Goal: Transaction & Acquisition: Purchase product/service

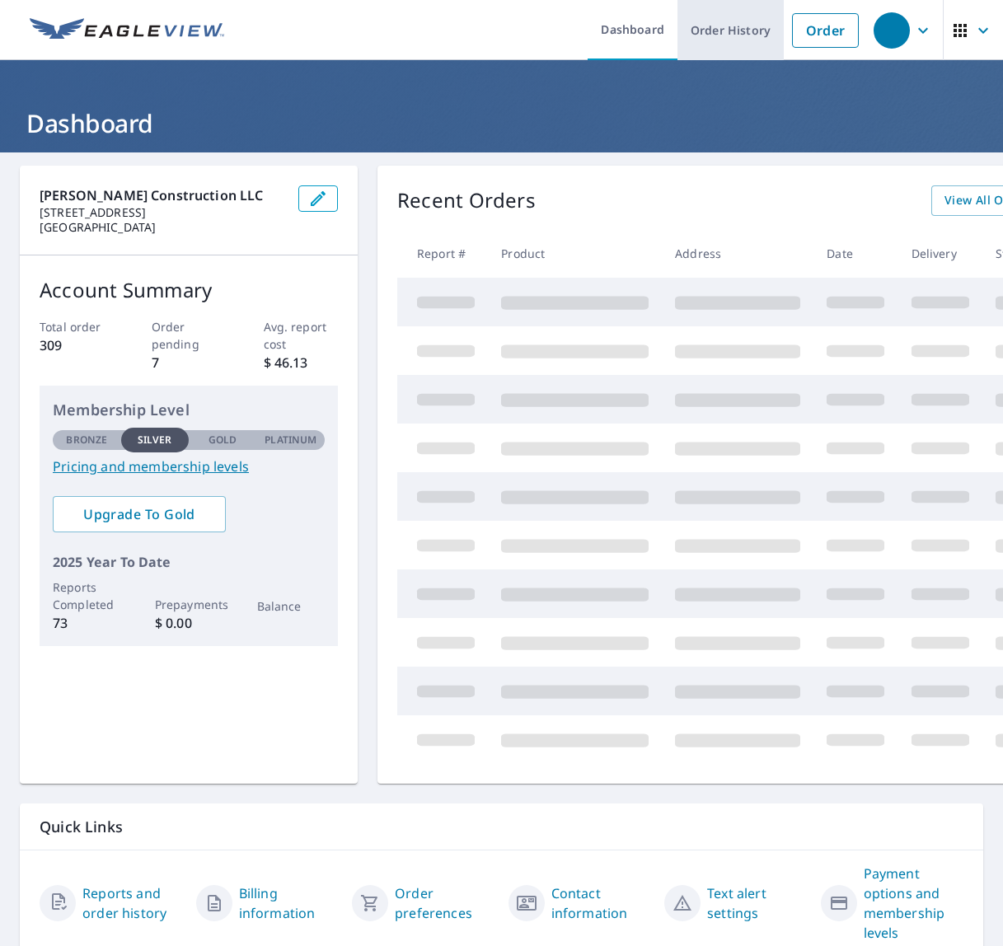
click at [737, 20] on link "Order History" at bounding box center [730, 30] width 106 height 60
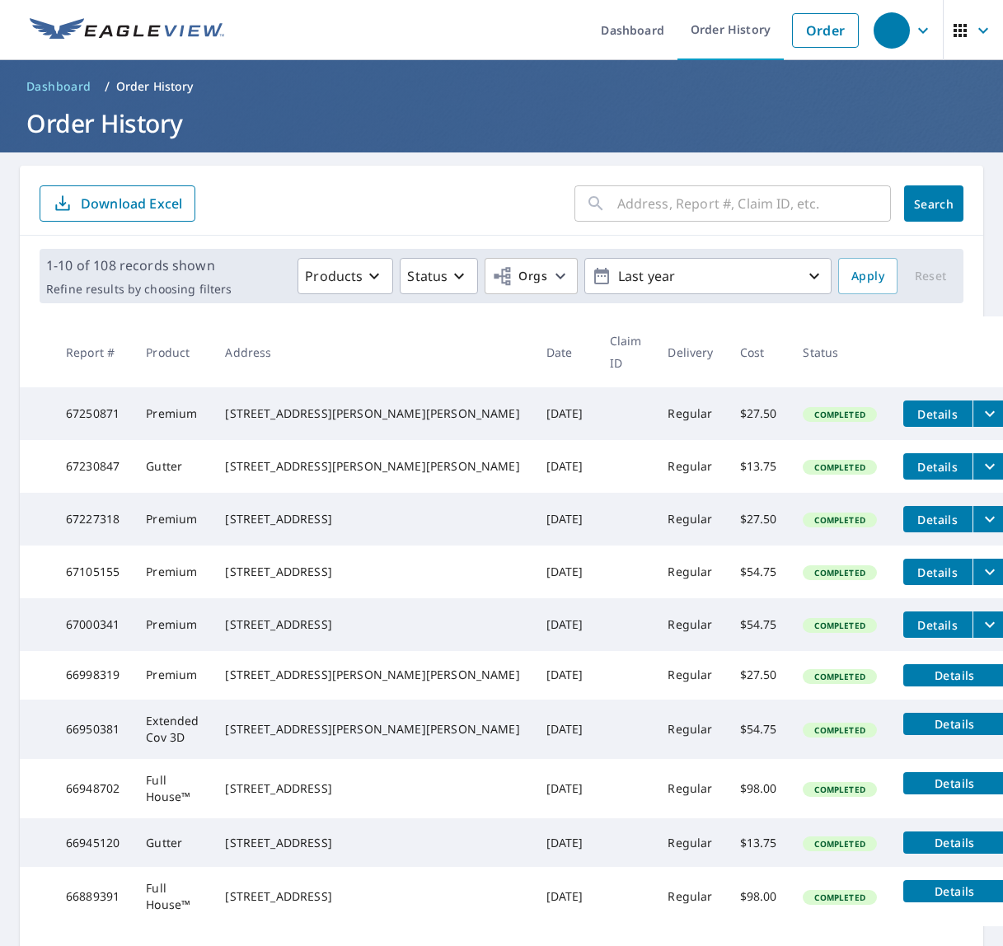
click at [655, 208] on input "text" at bounding box center [754, 203] width 274 height 46
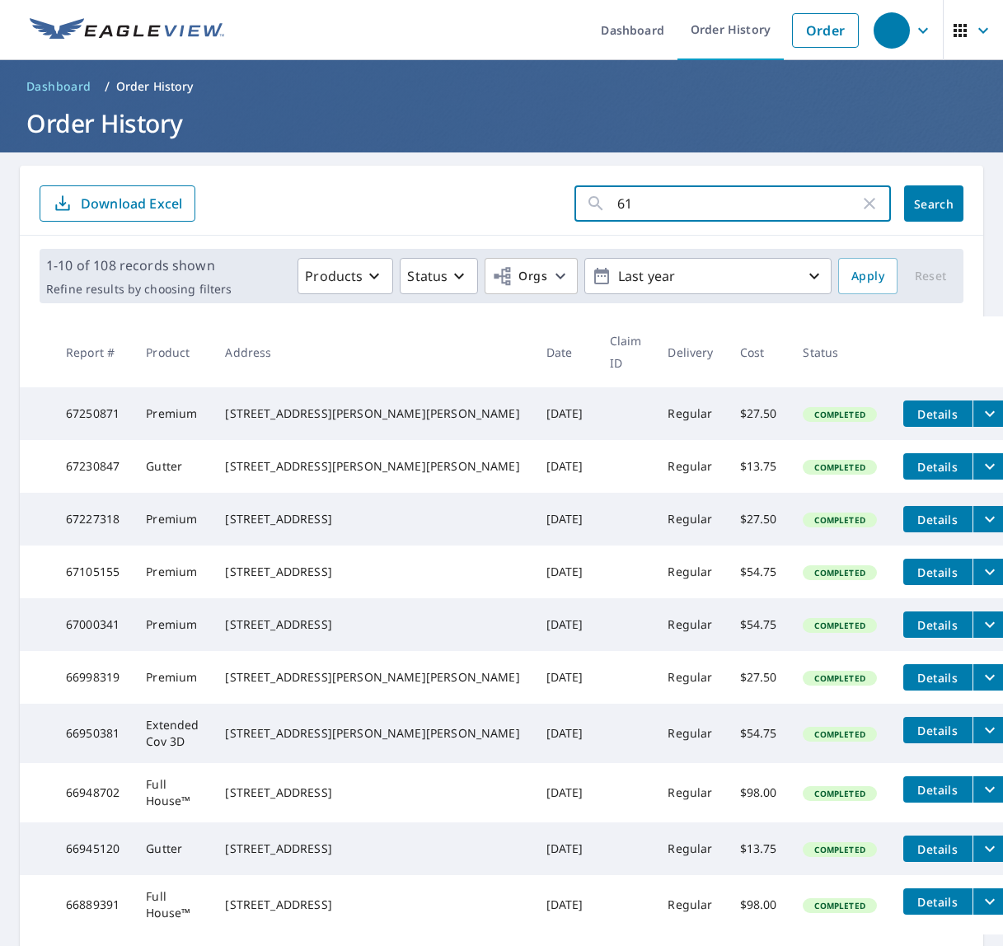
type input "610"
click button "Search" at bounding box center [933, 203] width 59 height 36
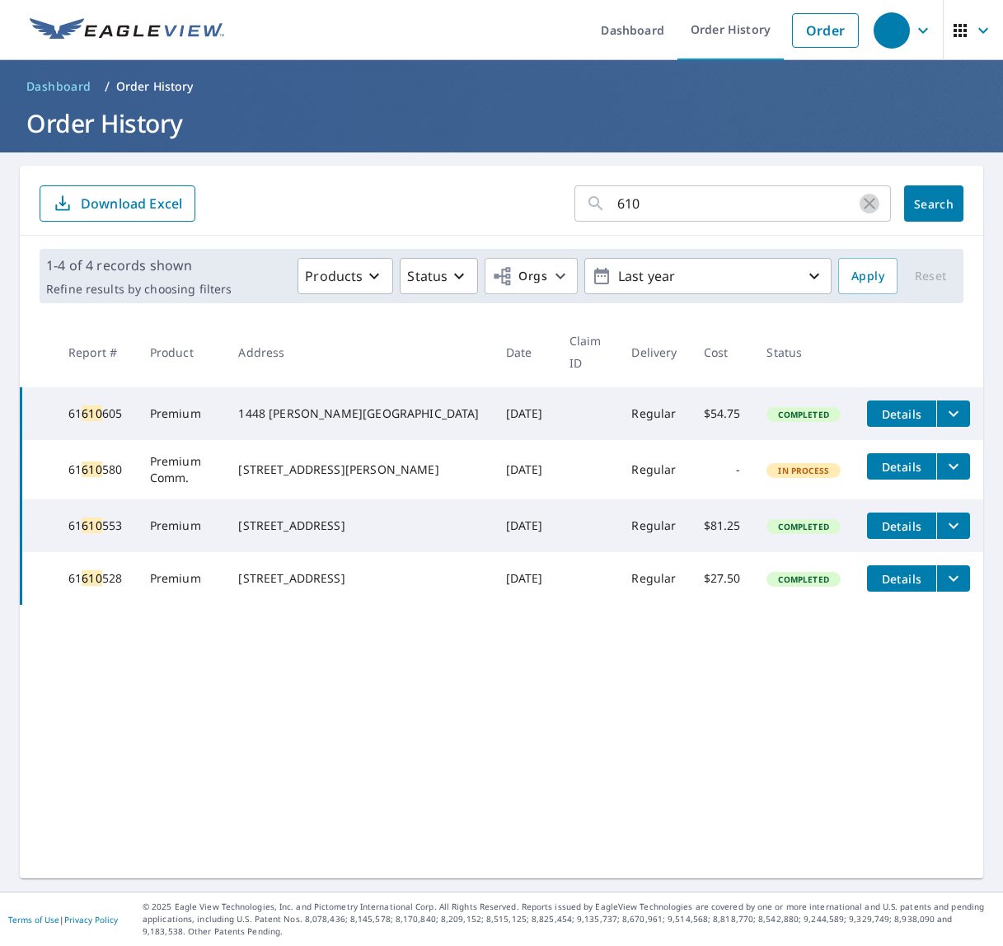
click at [871, 201] on icon "button" at bounding box center [870, 204] width 12 height 12
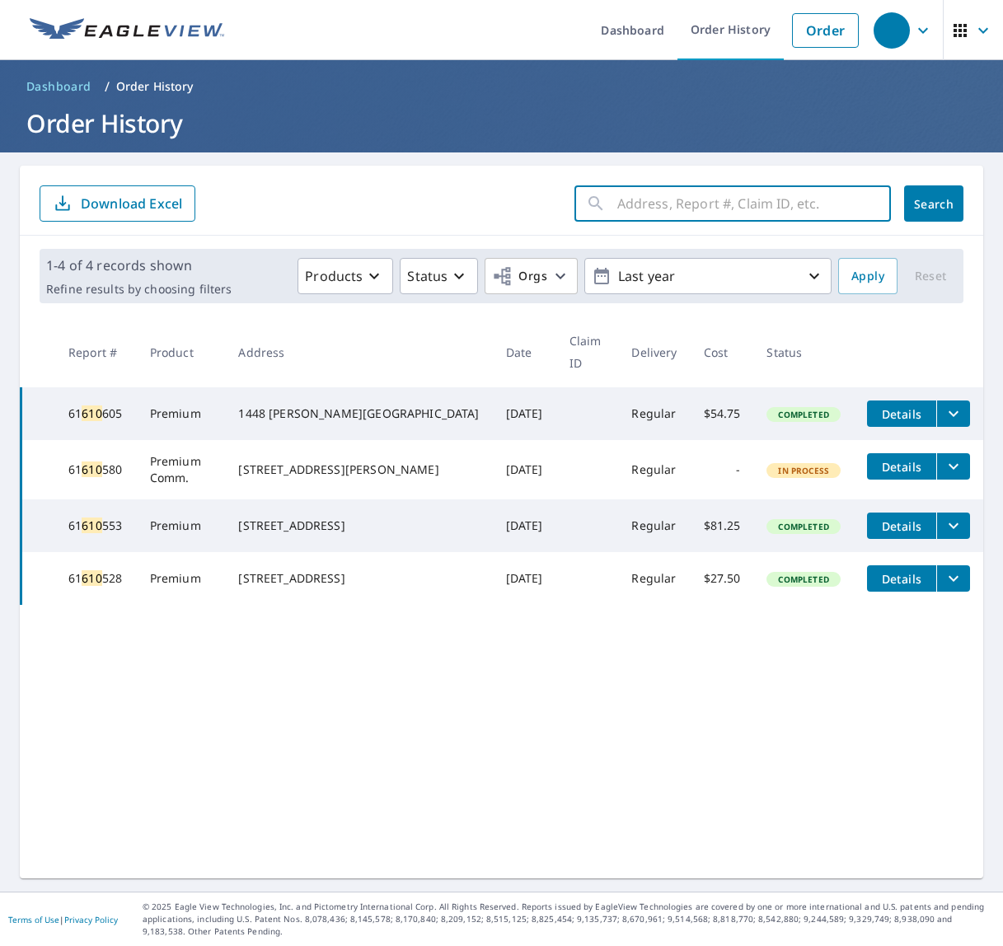
click at [803, 187] on input "text" at bounding box center [754, 203] width 274 height 46
type input "358"
click at [919, 199] on span "Search" at bounding box center [933, 204] width 33 height 16
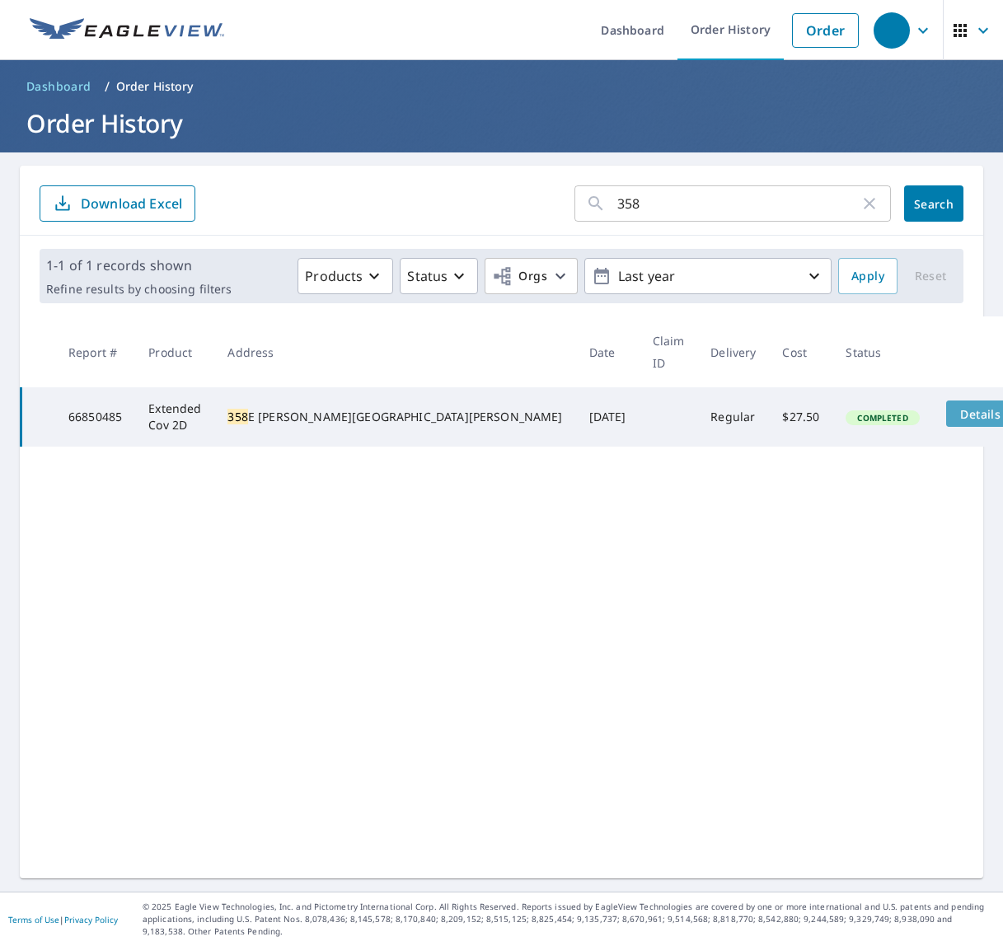
click at [956, 406] on span "Details" at bounding box center [980, 414] width 49 height 16
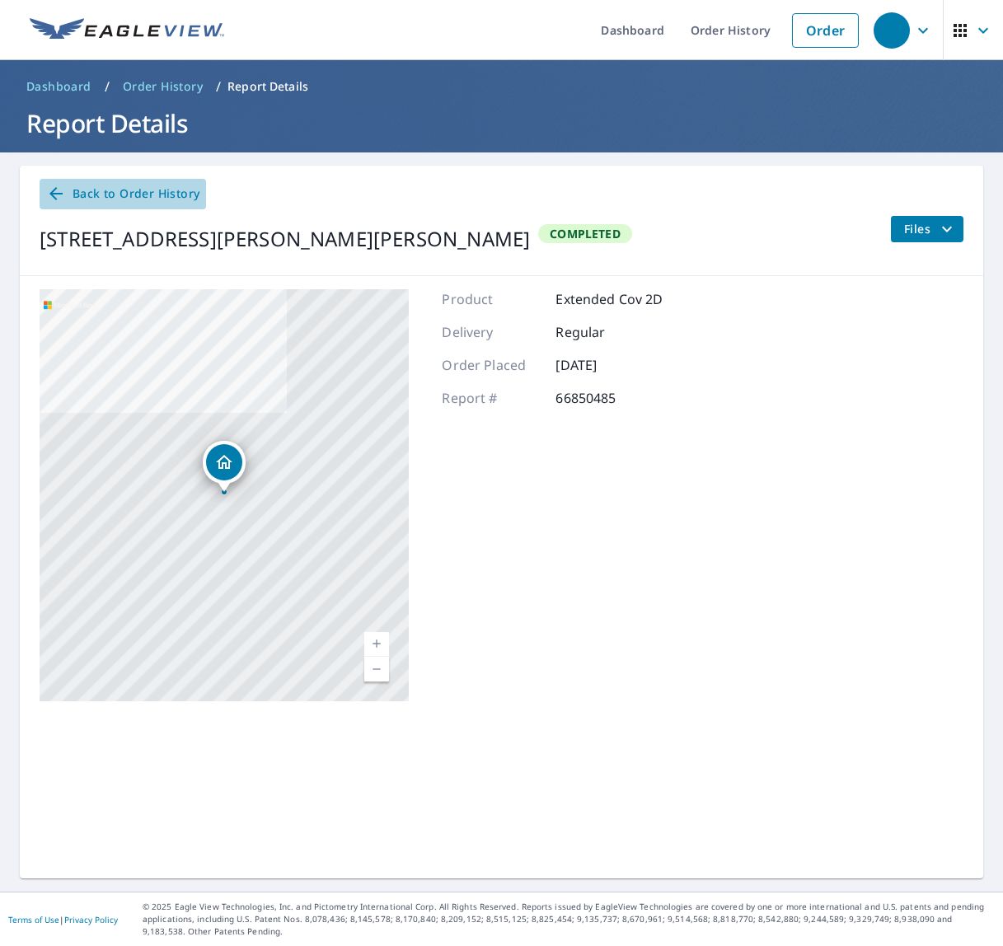
click at [87, 199] on span "Back to Order History" at bounding box center [122, 194] width 153 height 21
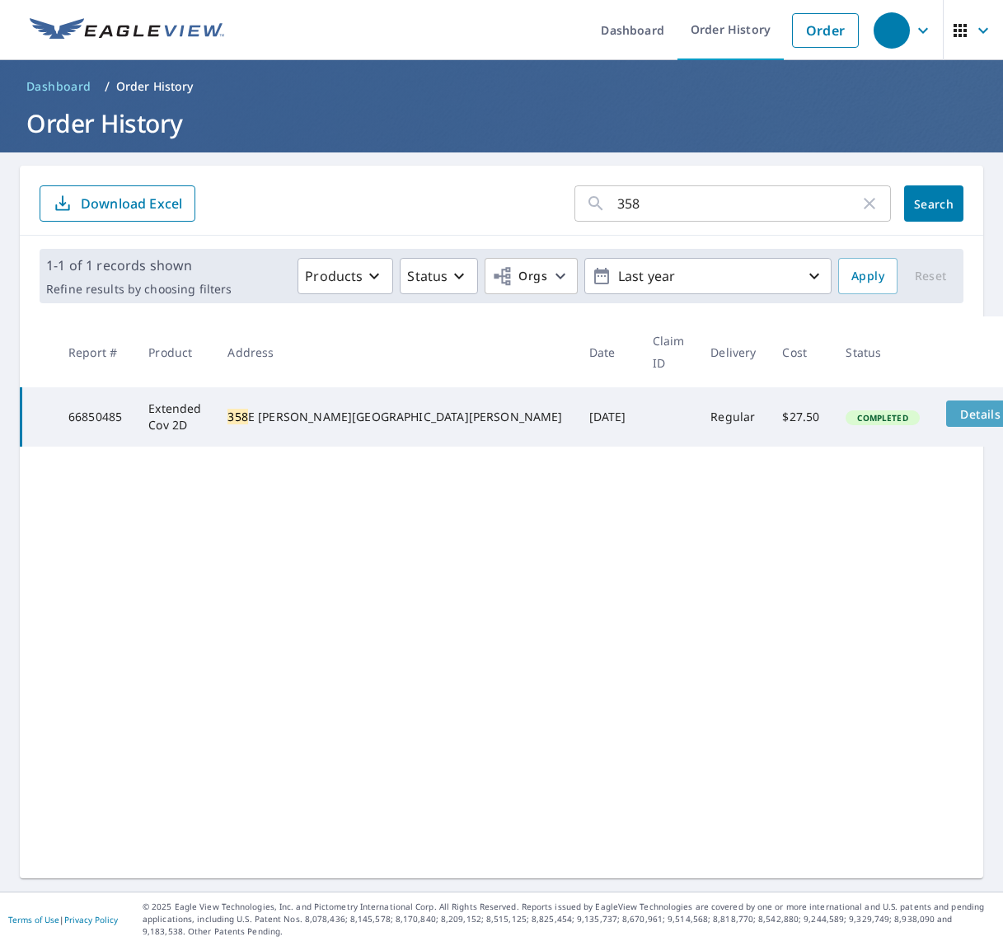
click at [956, 406] on span "Details" at bounding box center [980, 414] width 49 height 16
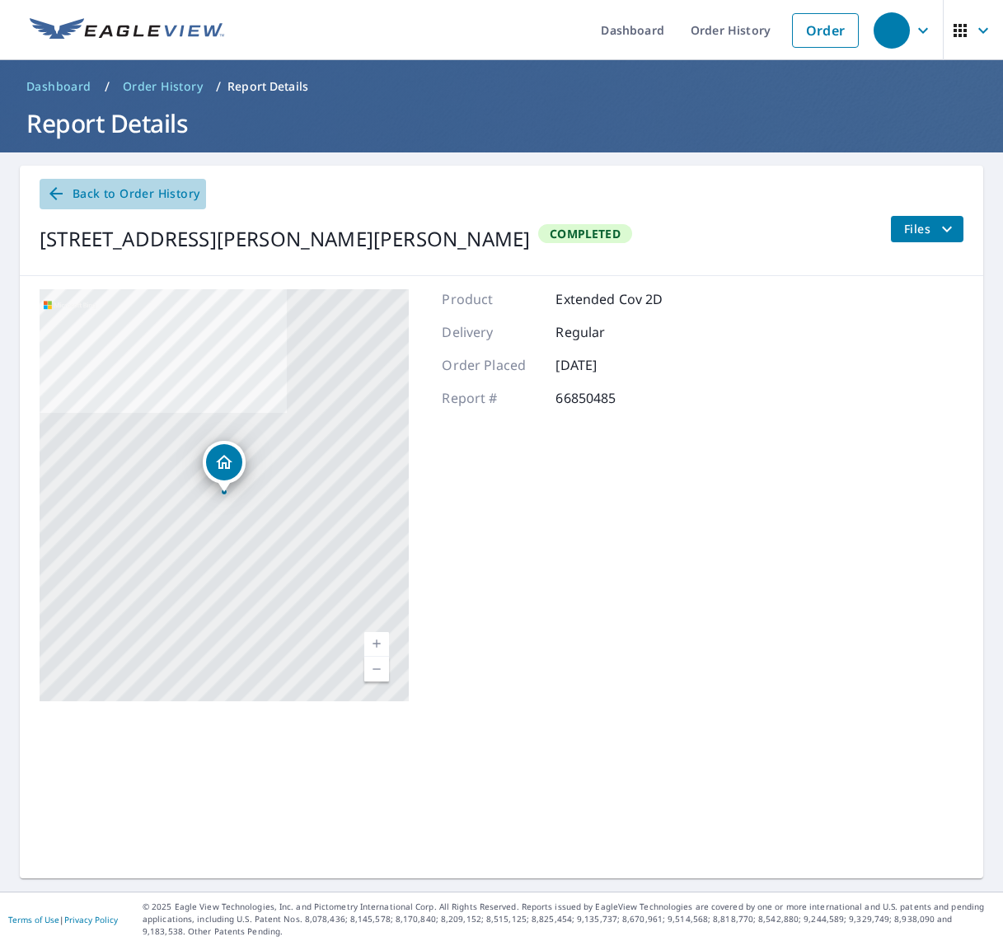
click at [108, 186] on span "Back to Order History" at bounding box center [122, 194] width 153 height 21
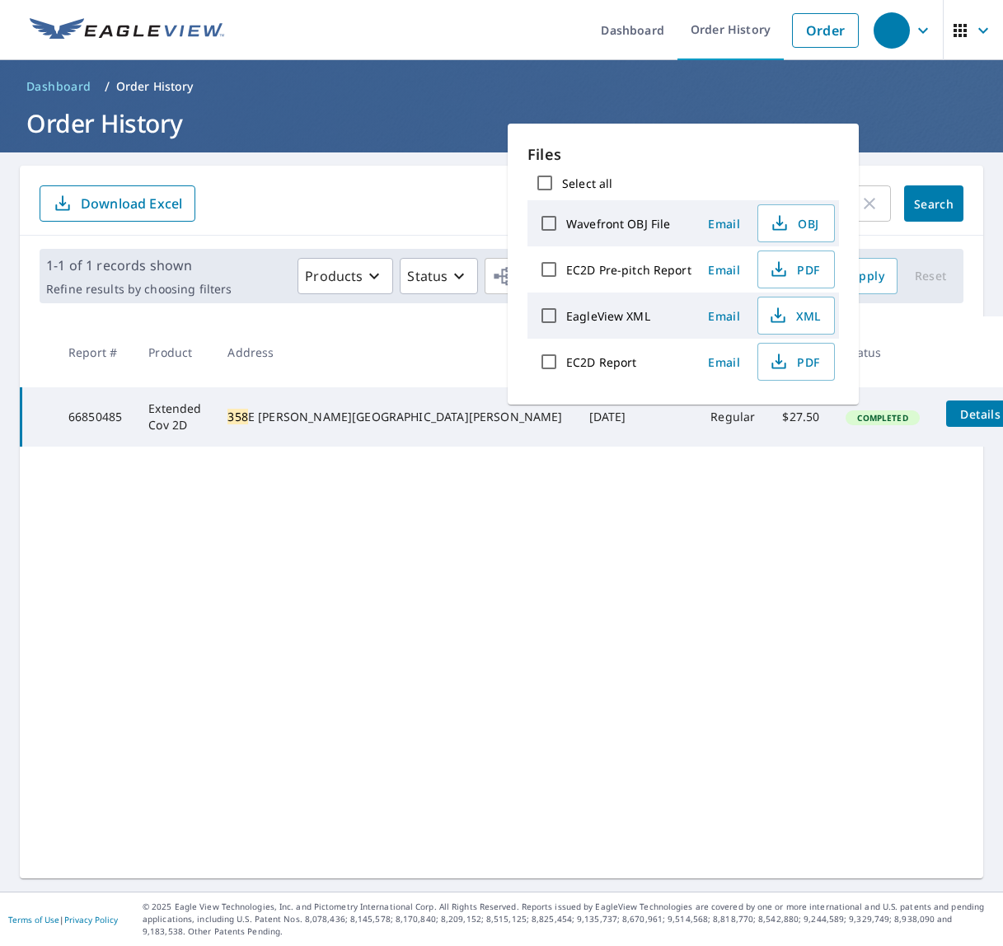
click at [321, 409] on div "[STREET_ADDRESS][PERSON_NAME][PERSON_NAME]" at bounding box center [394, 417] width 335 height 16
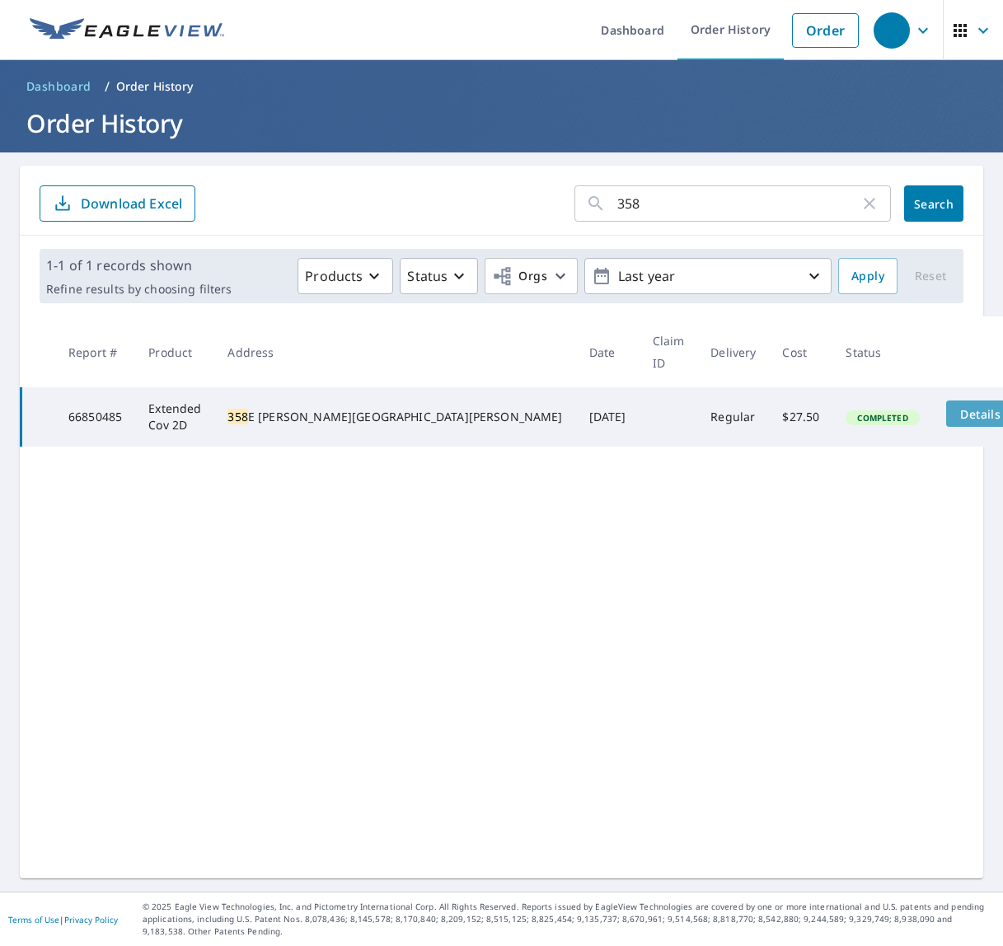
click at [956, 406] on span "Details" at bounding box center [980, 414] width 49 height 16
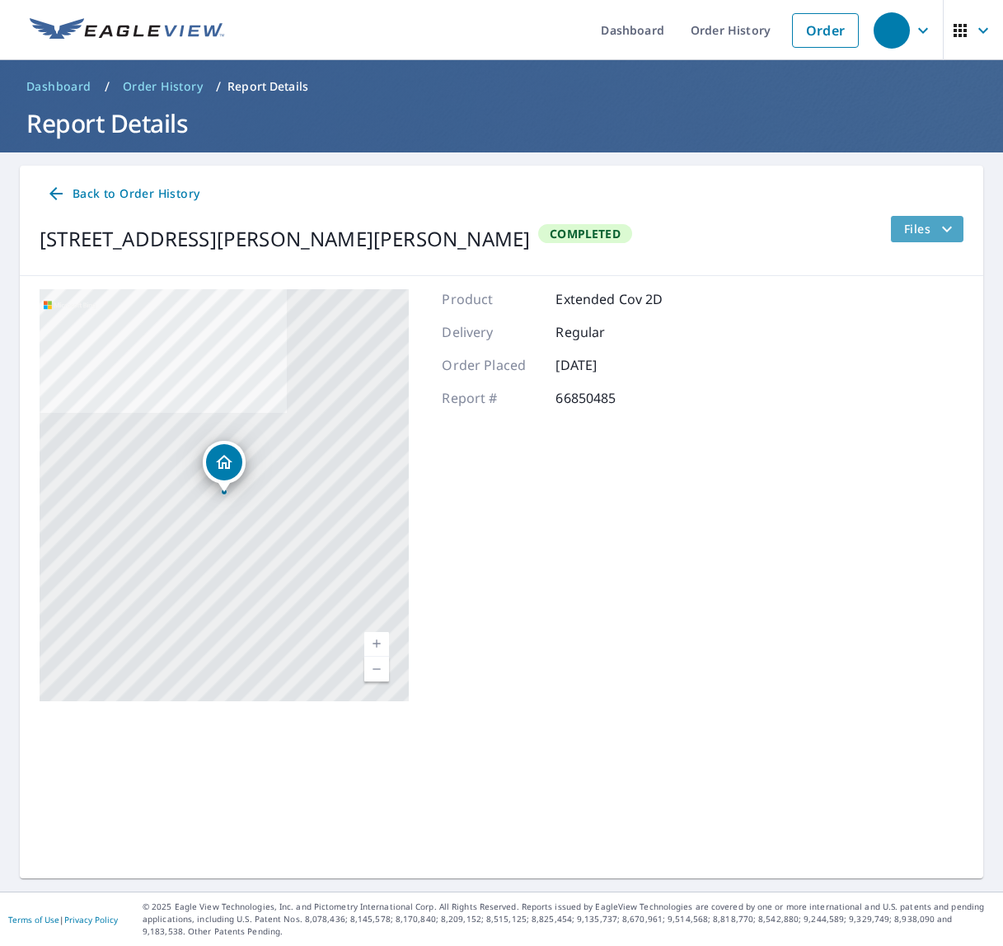
click at [934, 235] on span "Files" at bounding box center [930, 229] width 53 height 20
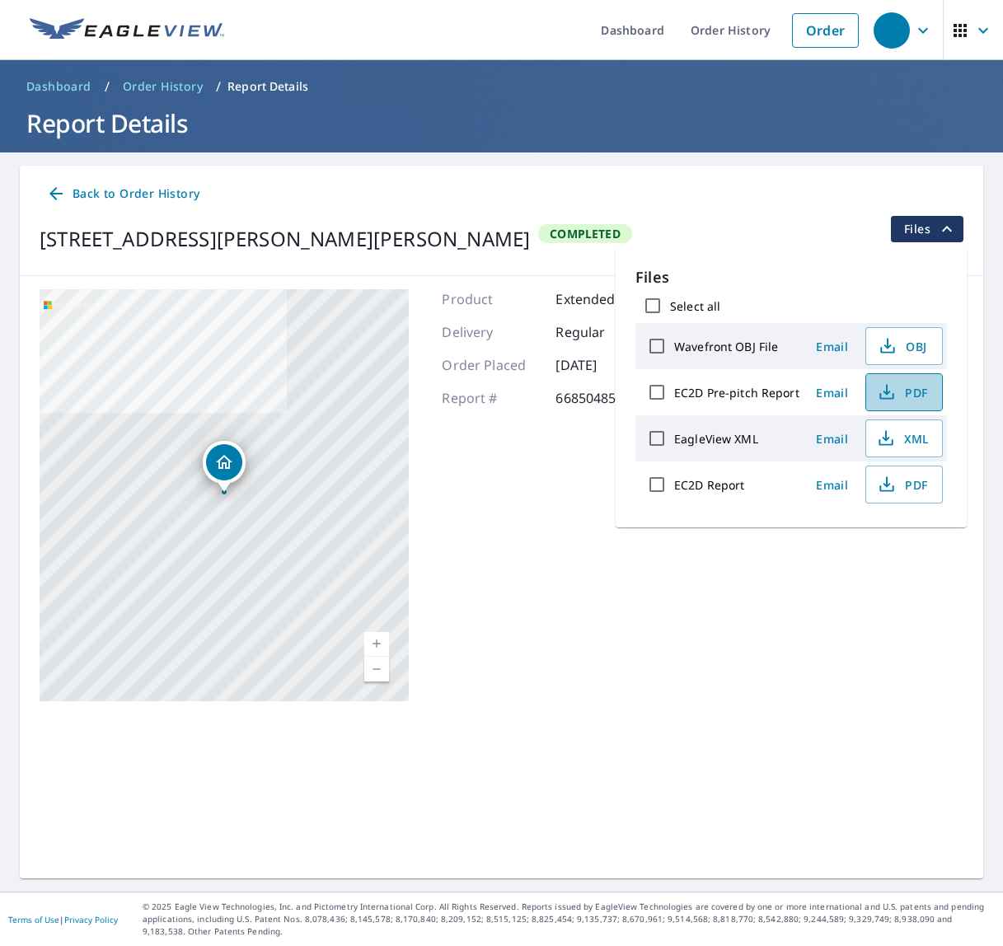
click at [923, 388] on span "PDF" at bounding box center [902, 392] width 53 height 20
click at [836, 440] on span "Email" at bounding box center [832, 439] width 40 height 16
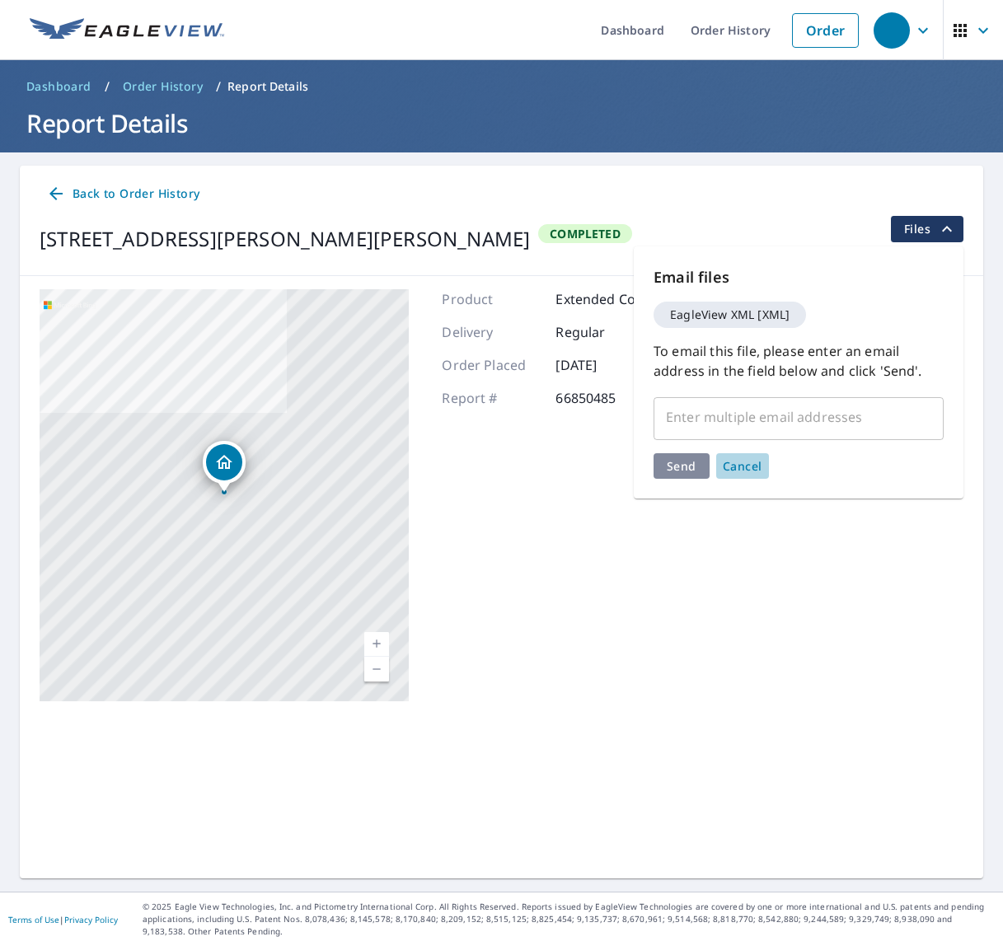
click at [755, 469] on span "Cancel" at bounding box center [743, 466] width 40 height 16
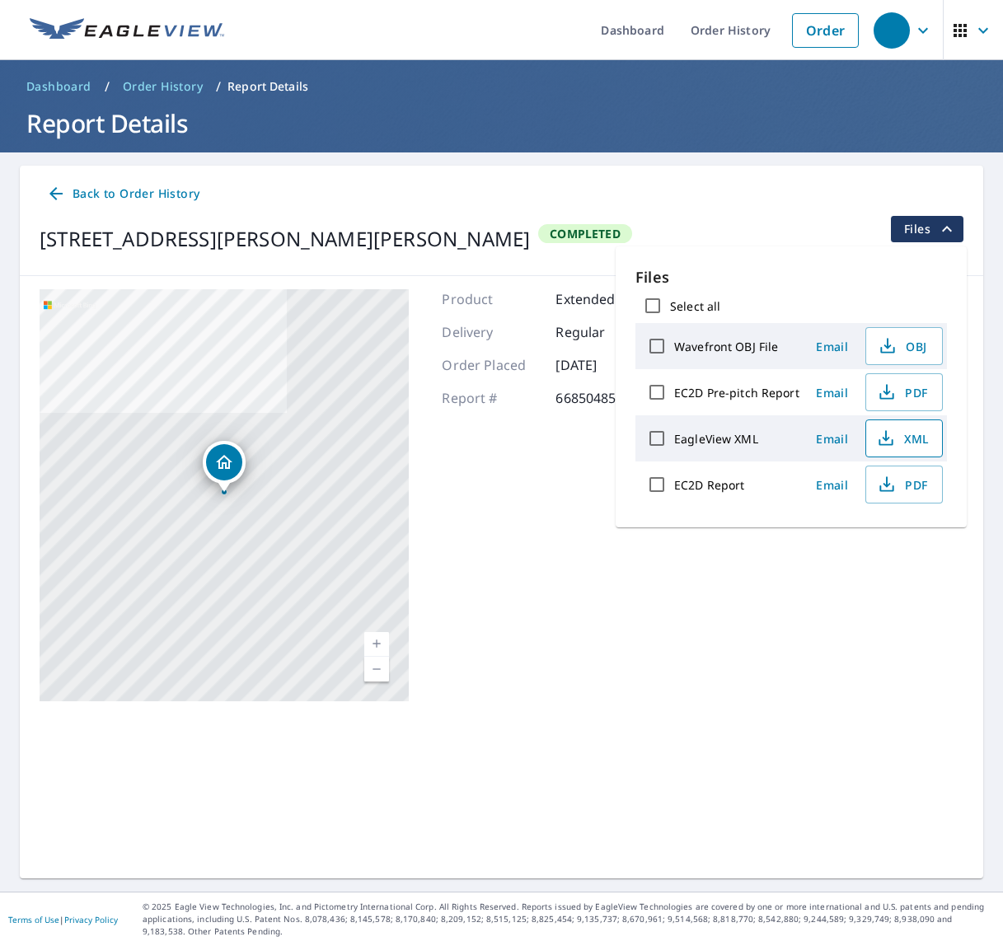
drag, startPoint x: 943, startPoint y: 442, endPoint x: 929, endPoint y: 444, distance: 14.1
click at [930, 444] on div "Files Select all Wavefront OBJ File Email OBJ EC2D Pre-pitch Report Email PDF E…" at bounding box center [791, 386] width 351 height 281
click at [929, 444] on button "XML" at bounding box center [903, 438] width 77 height 38
click at [891, 494] on button "PDF" at bounding box center [903, 485] width 77 height 38
click at [806, 34] on link "Order" at bounding box center [825, 30] width 67 height 35
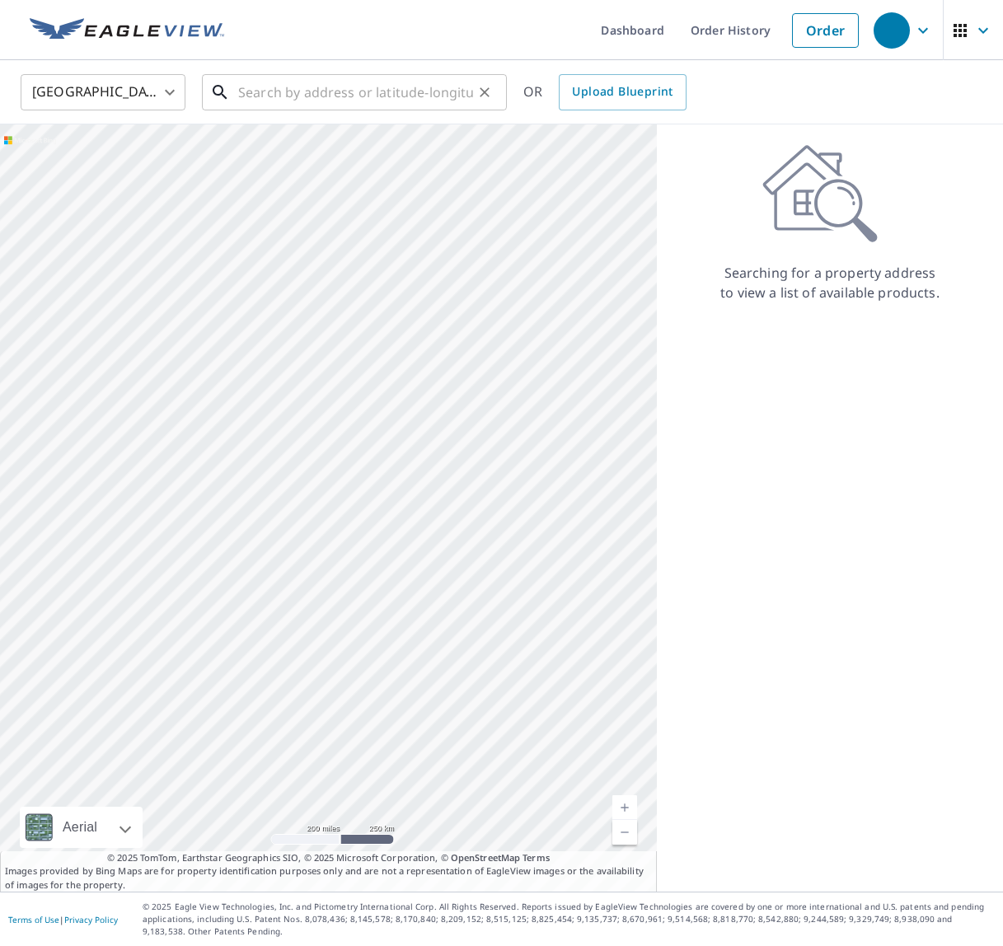
click at [319, 97] on input "text" at bounding box center [355, 92] width 235 height 46
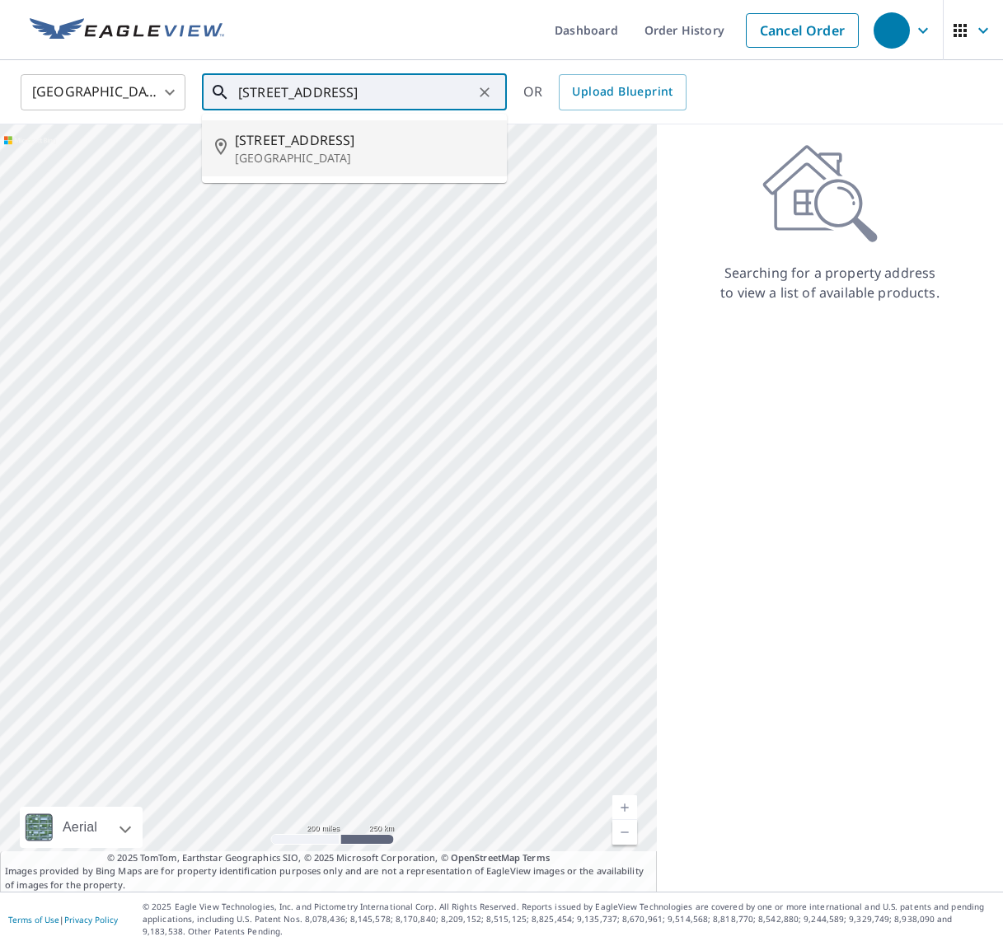
click at [400, 156] on p "[GEOGRAPHIC_DATA]" at bounding box center [364, 158] width 259 height 16
type input "[STREET_ADDRESS][PERSON_NAME]"
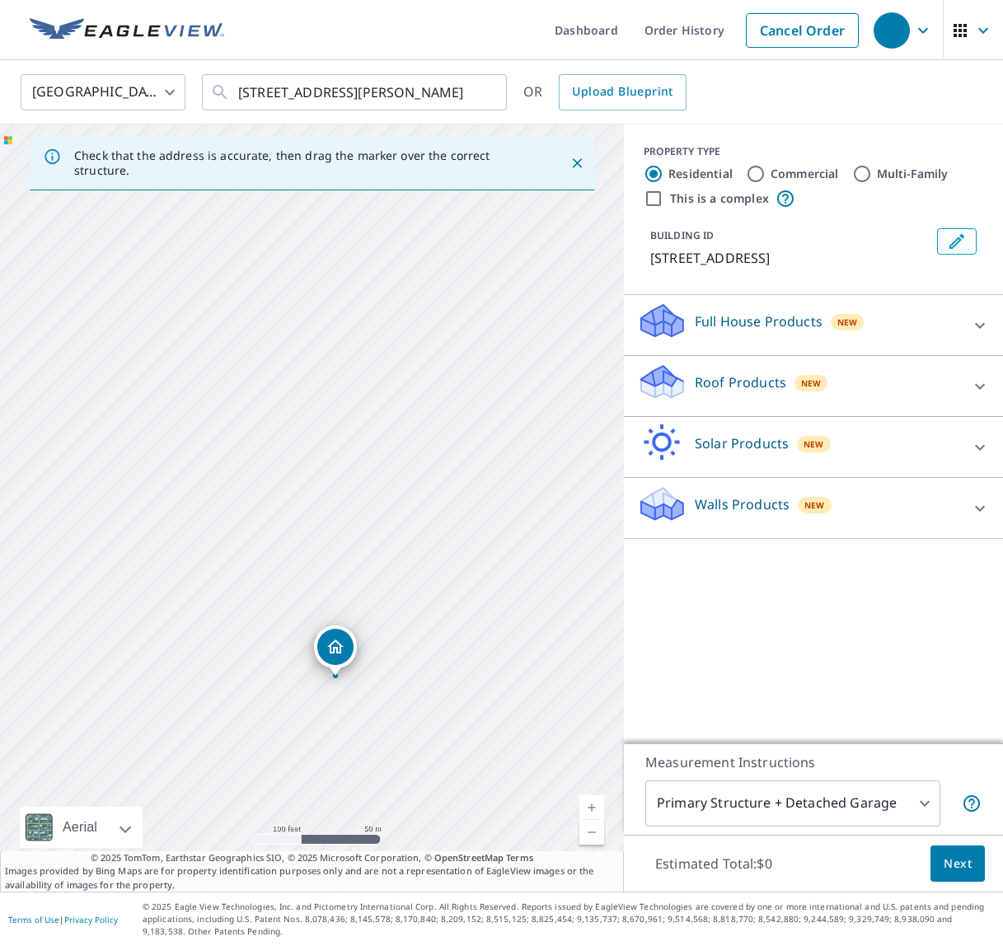
drag, startPoint x: 376, startPoint y: 565, endPoint x: 331, endPoint y: 369, distance: 201.1
click at [331, 370] on div "[STREET_ADDRESS][PERSON_NAME]" at bounding box center [312, 507] width 624 height 767
drag, startPoint x: 204, startPoint y: 574, endPoint x: 274, endPoint y: 332, distance: 252.2
click at [275, 332] on div "[STREET_ADDRESS][PERSON_NAME]" at bounding box center [312, 507] width 624 height 767
click at [821, 391] on div "New" at bounding box center [811, 383] width 34 height 16
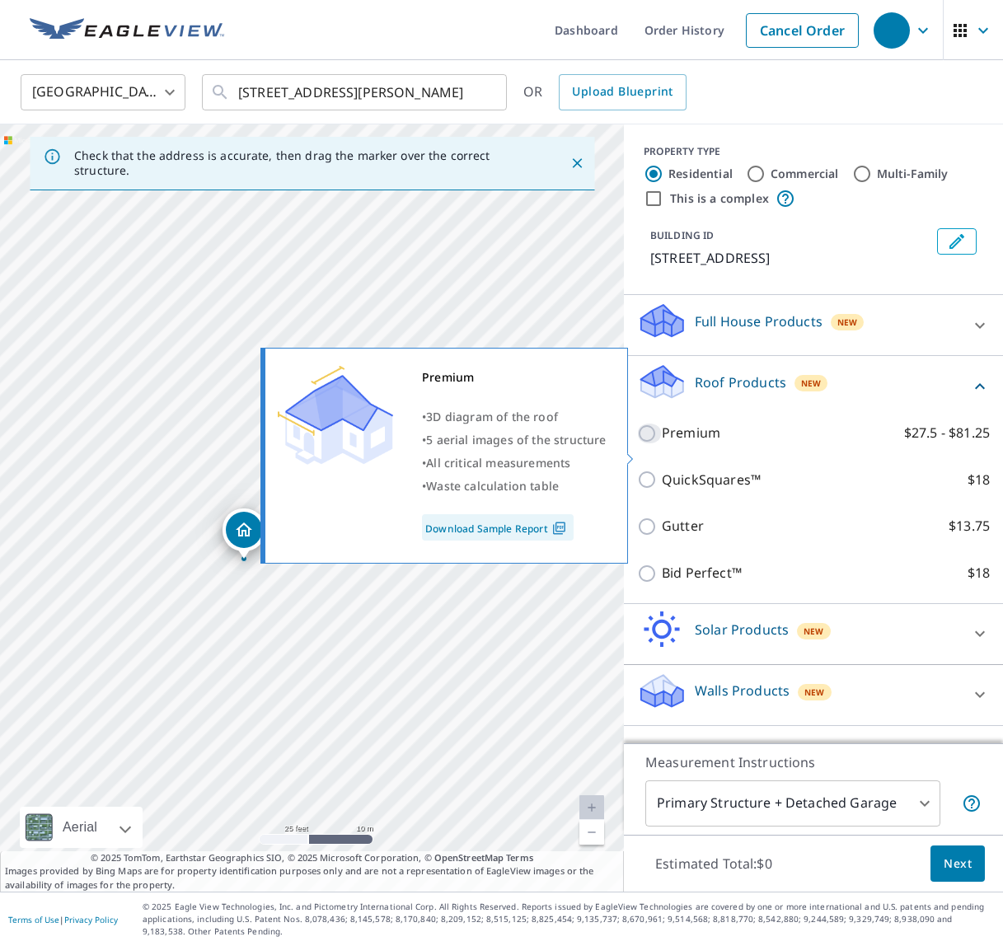
click at [660, 443] on input "Premium $27.5 - $81.25" at bounding box center [649, 434] width 25 height 20
checkbox input "true"
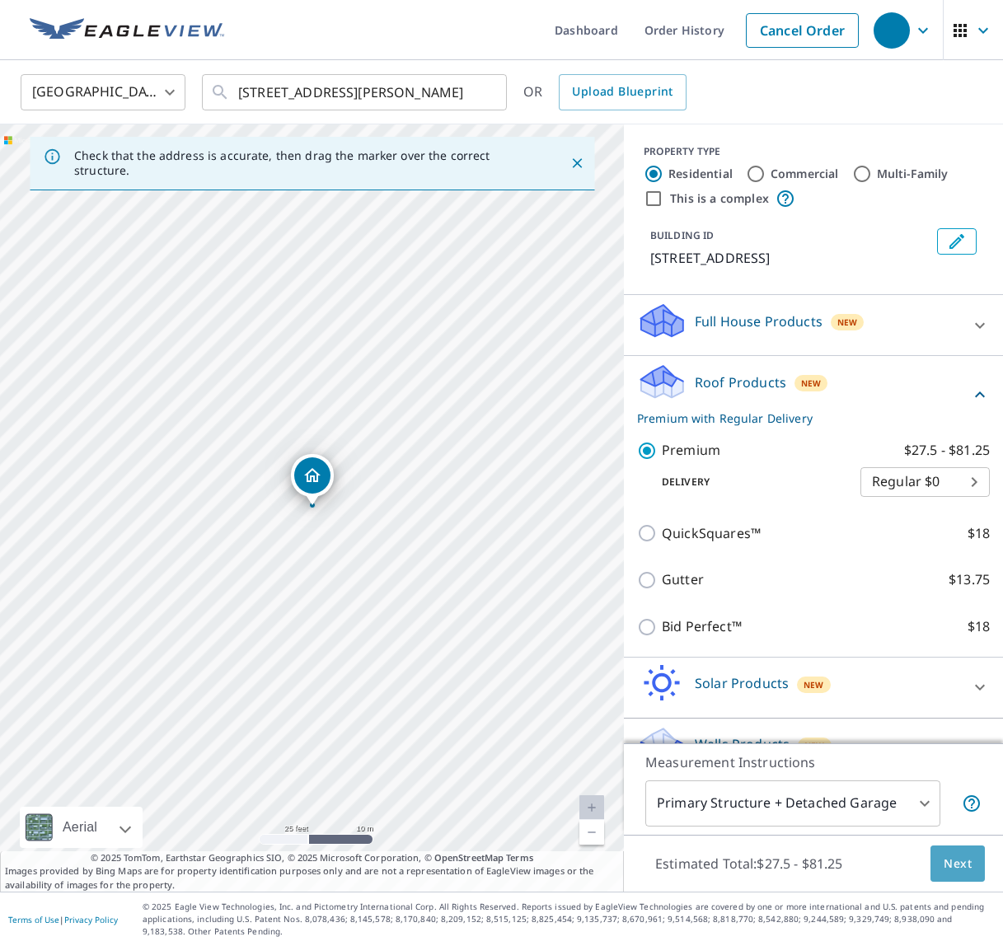
click at [964, 869] on span "Next" at bounding box center [957, 864] width 28 height 21
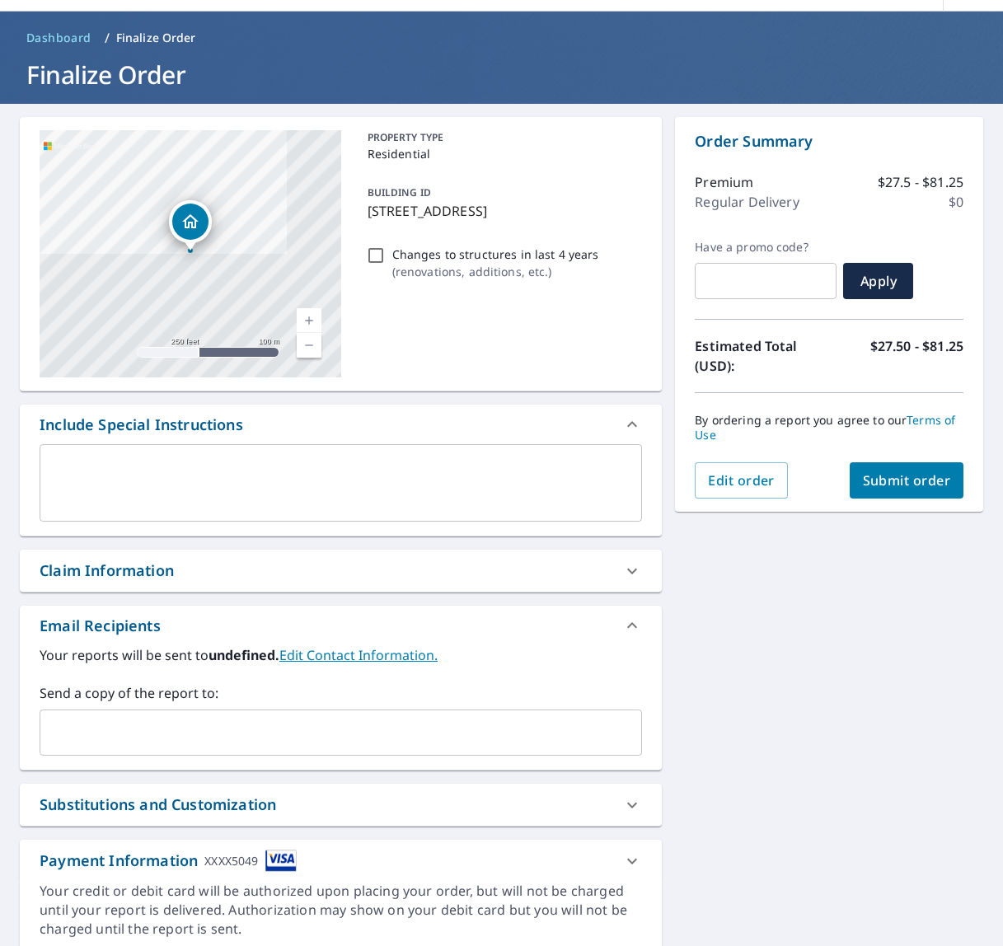
scroll to position [107, 0]
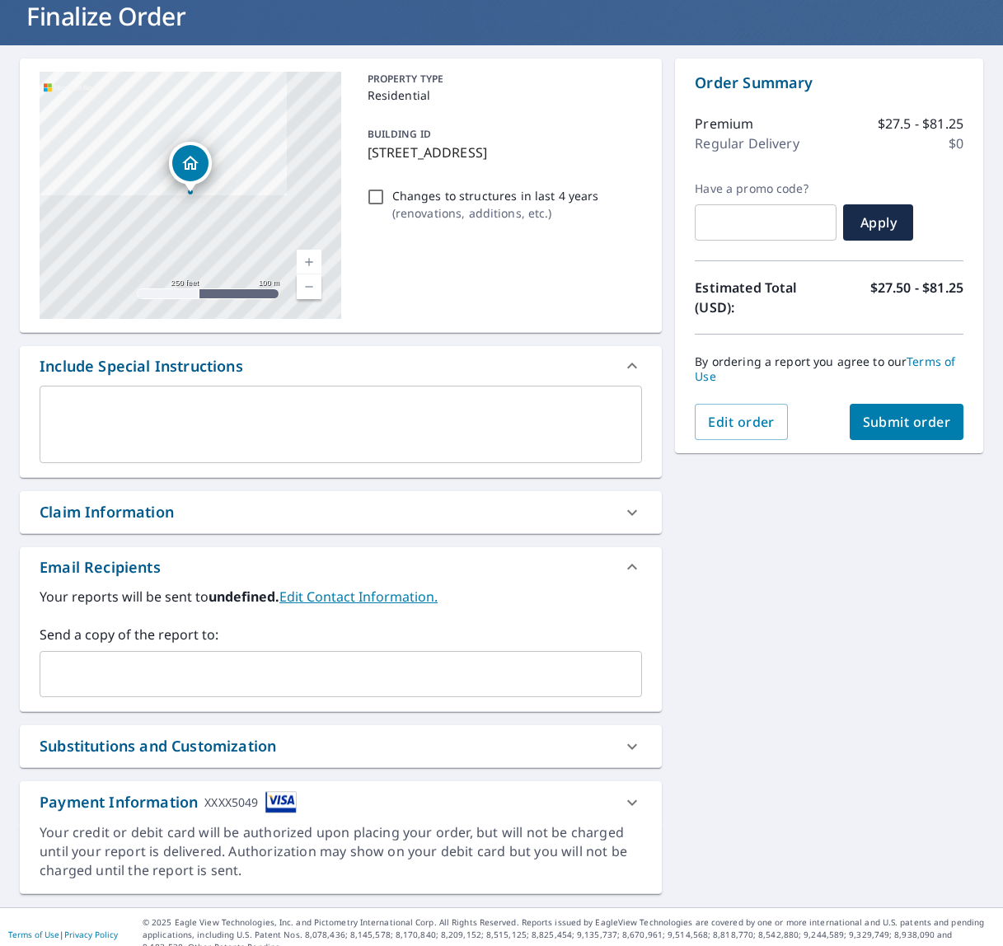
click at [903, 422] on span "Submit order" at bounding box center [907, 422] width 88 height 18
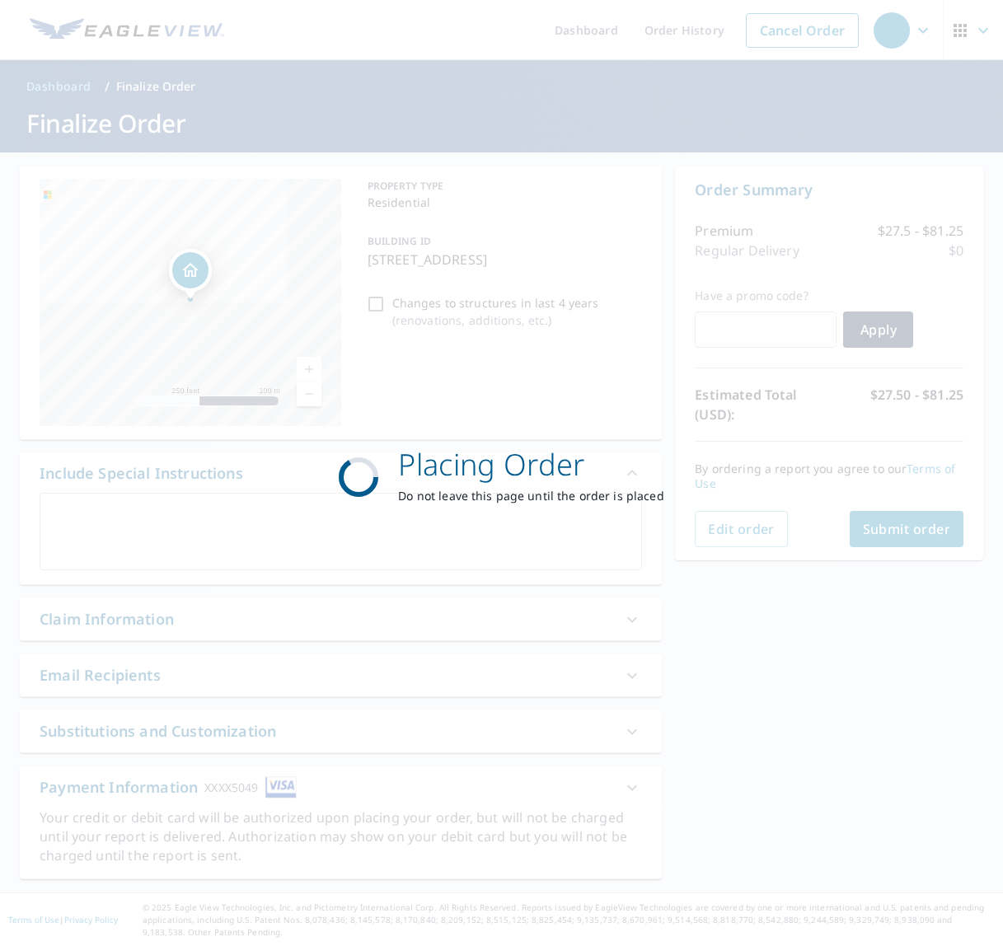
scroll to position [0, 0]
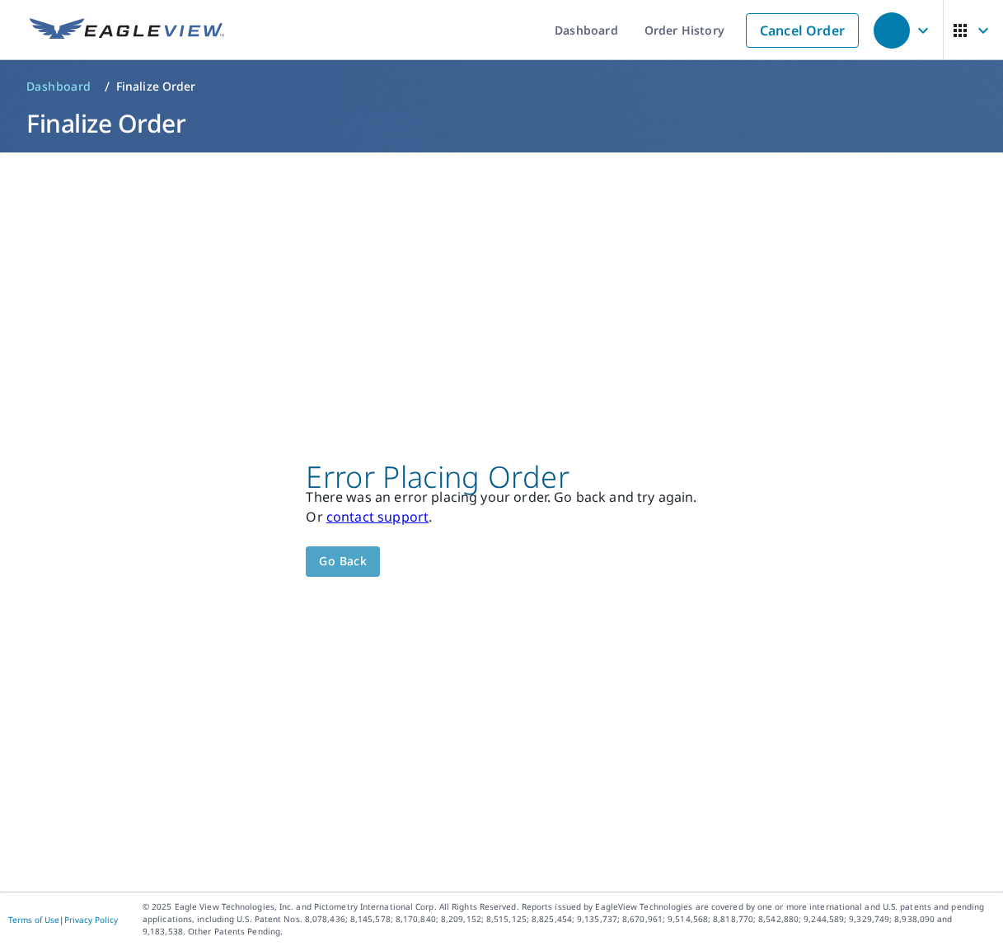
click at [329, 569] on span "Go back" at bounding box center [343, 561] width 48 height 21
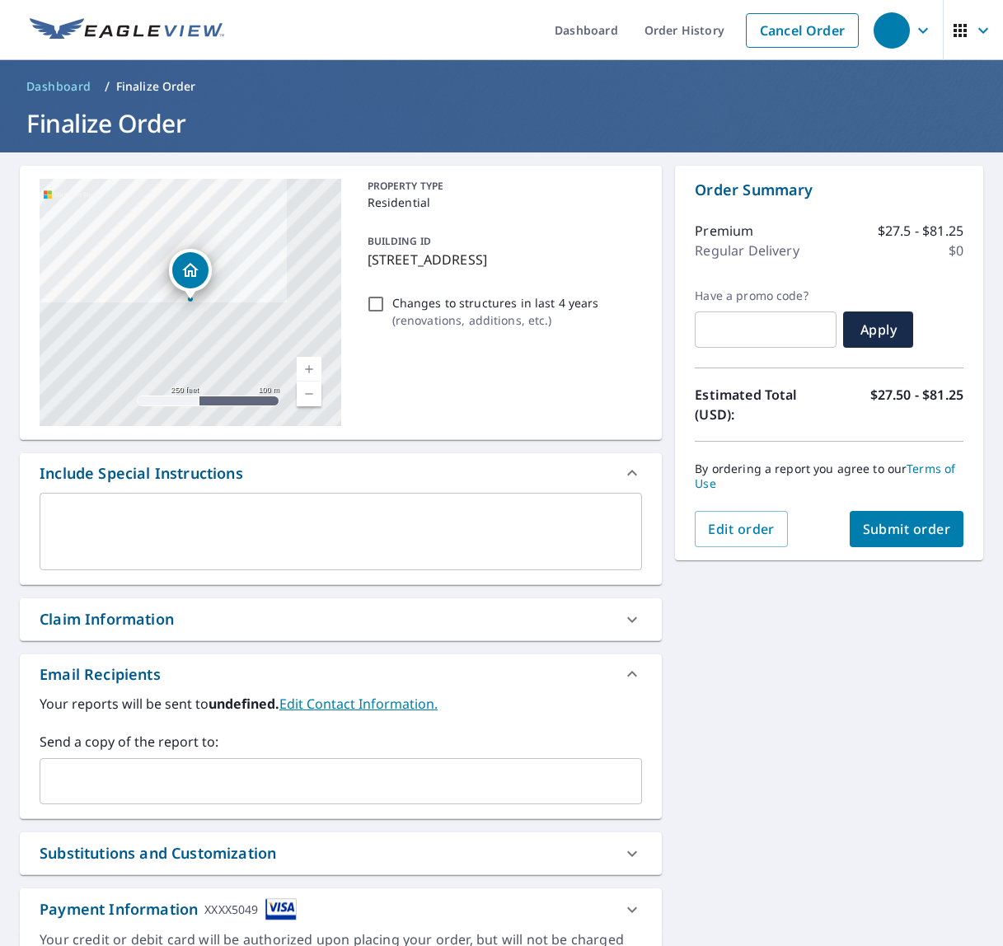
click at [908, 31] on div "button" at bounding box center [891, 30] width 36 height 36
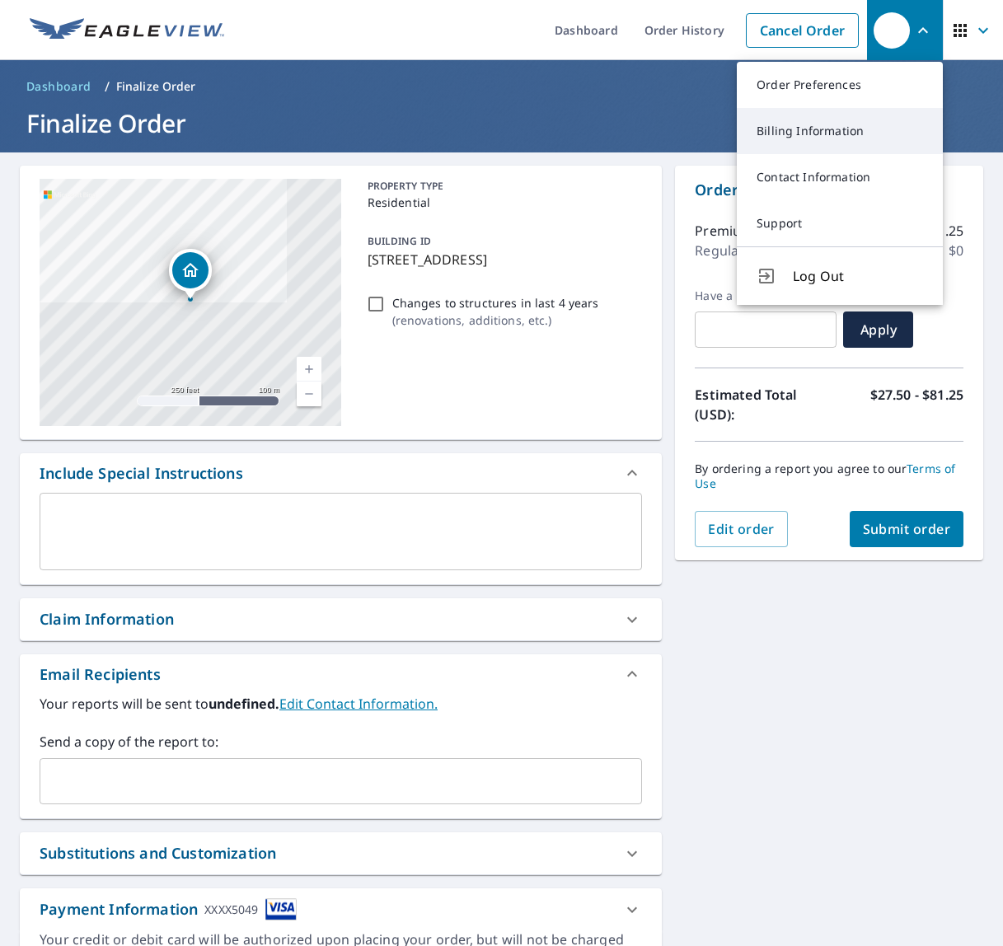
click at [858, 140] on link "Billing Information" at bounding box center [840, 131] width 206 height 46
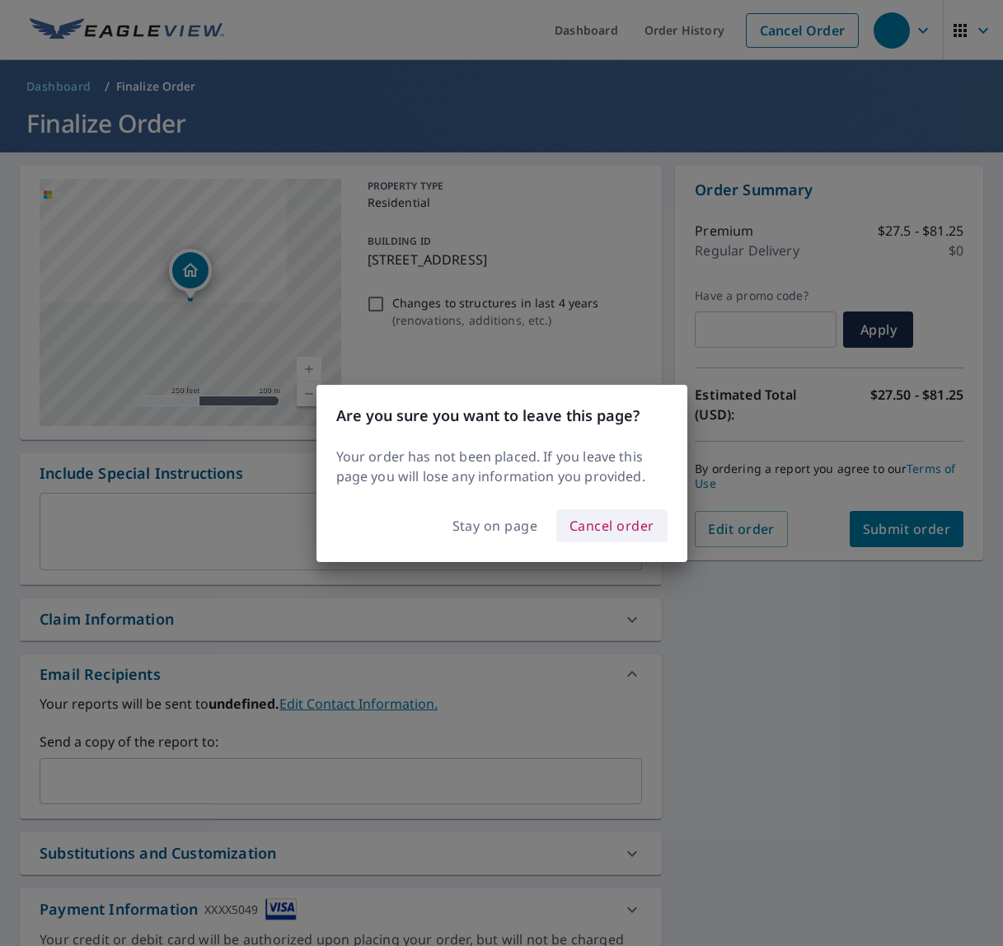
click at [608, 531] on span "Cancel order" at bounding box center [611, 525] width 85 height 23
